Goal: Task Accomplishment & Management: Manage account settings

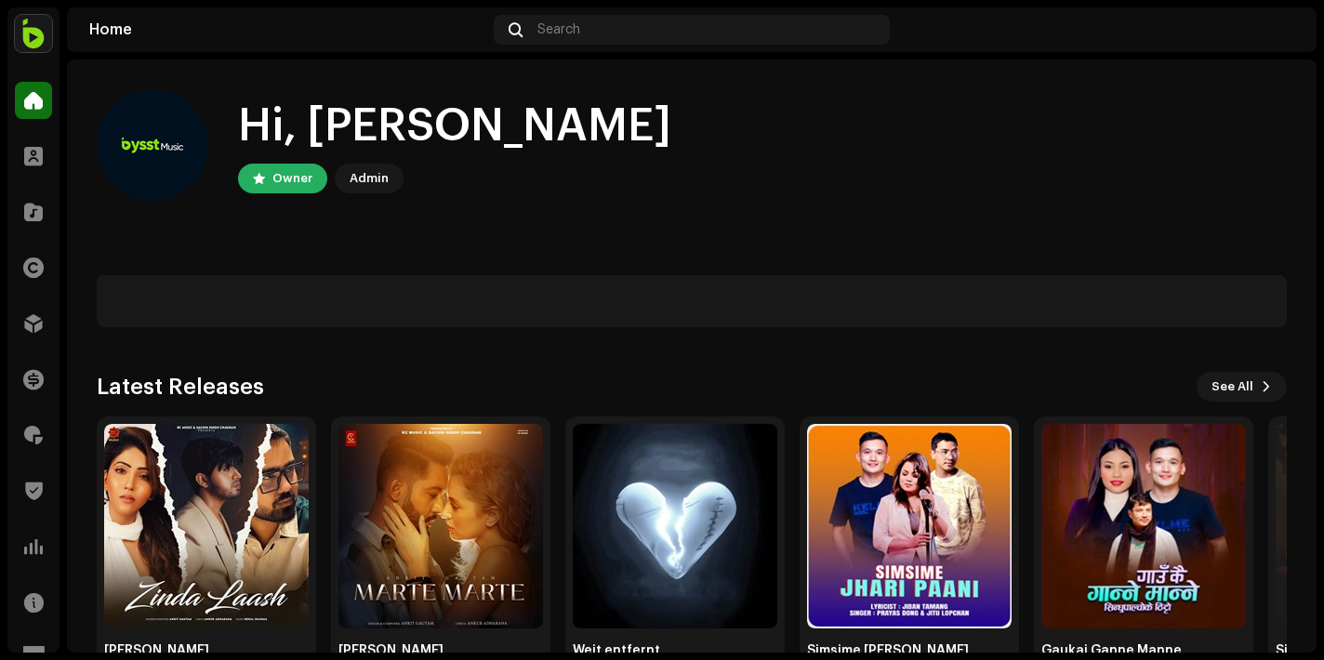
click at [613, 175] on div "Hi, [PERSON_NAME] Owner Admin" at bounding box center [692, 145] width 1190 height 112
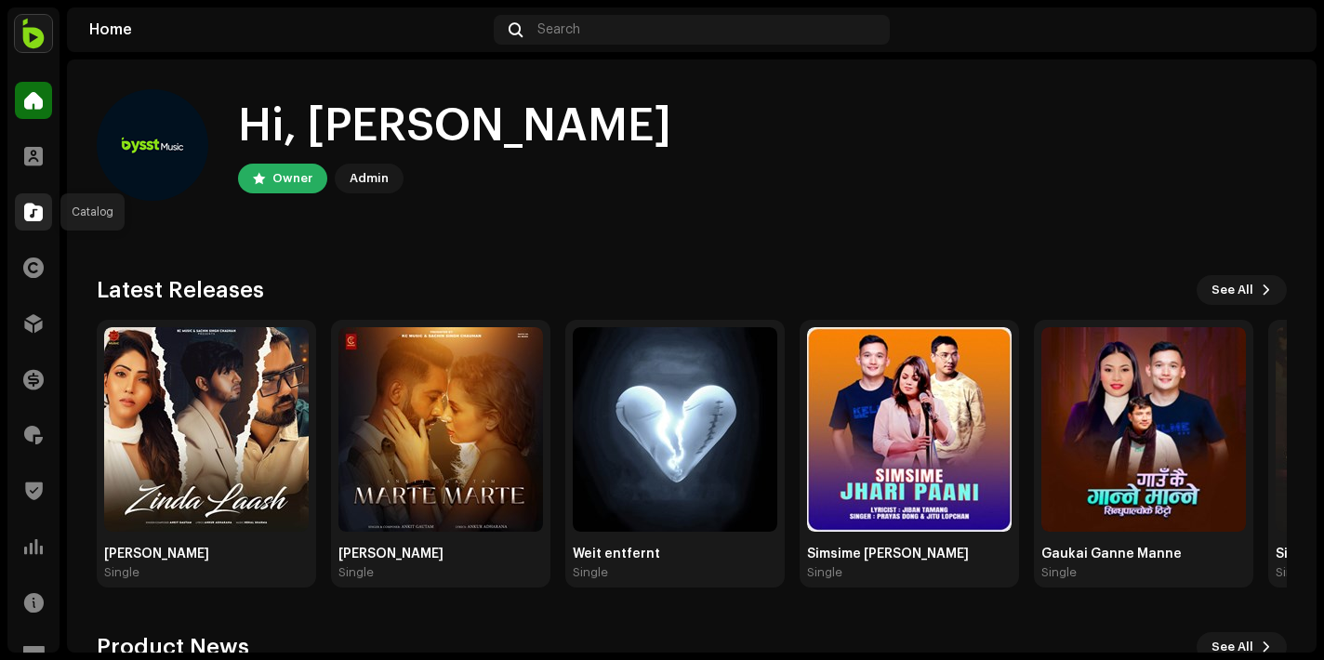
click at [40, 213] on span at bounding box center [33, 212] width 19 height 15
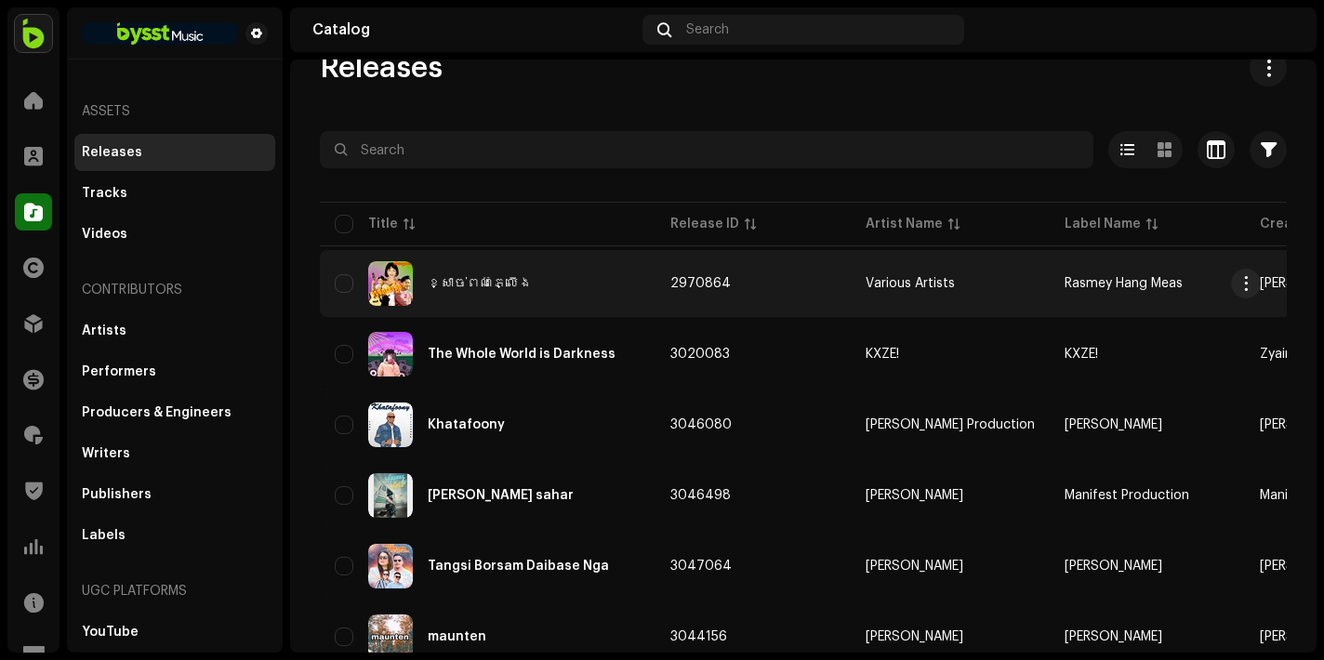
scroll to position [47, 0]
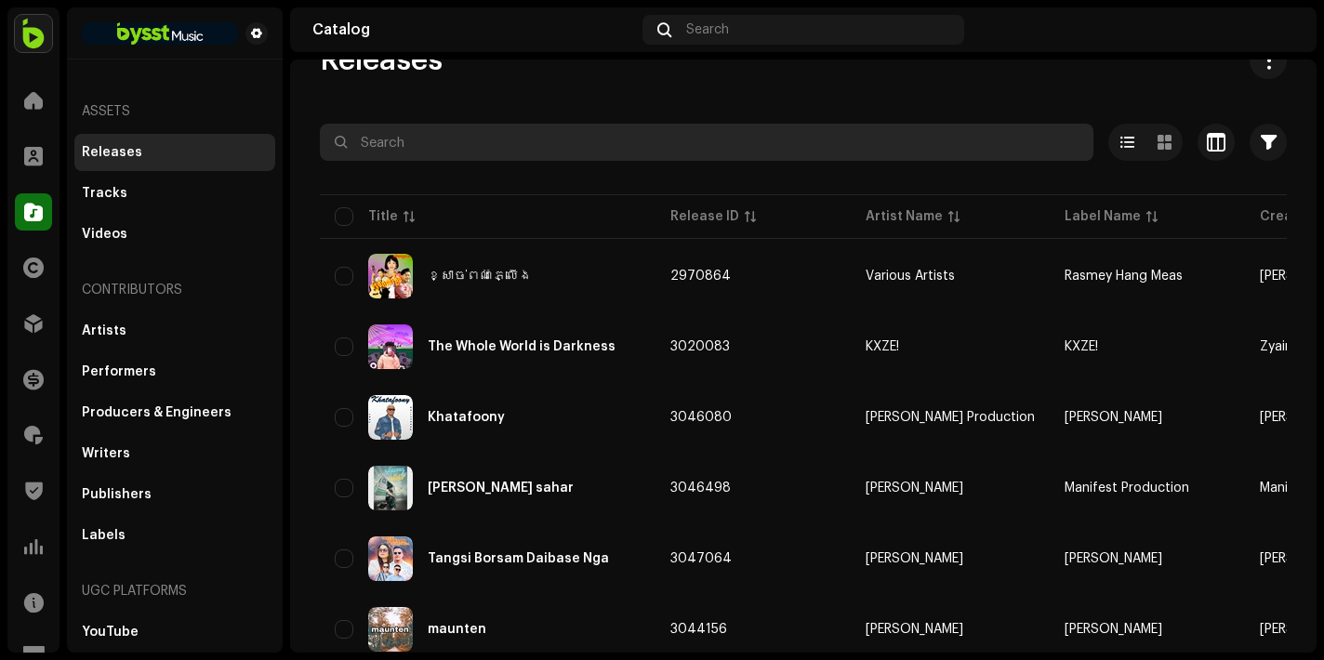
click at [486, 142] on input "text" at bounding box center [707, 142] width 774 height 37
paste input "Tangsi Borsam Daibase Nga"
type input "Tangsi Borsam Daibase Nga"
